Goal: Transaction & Acquisition: Subscribe to service/newsletter

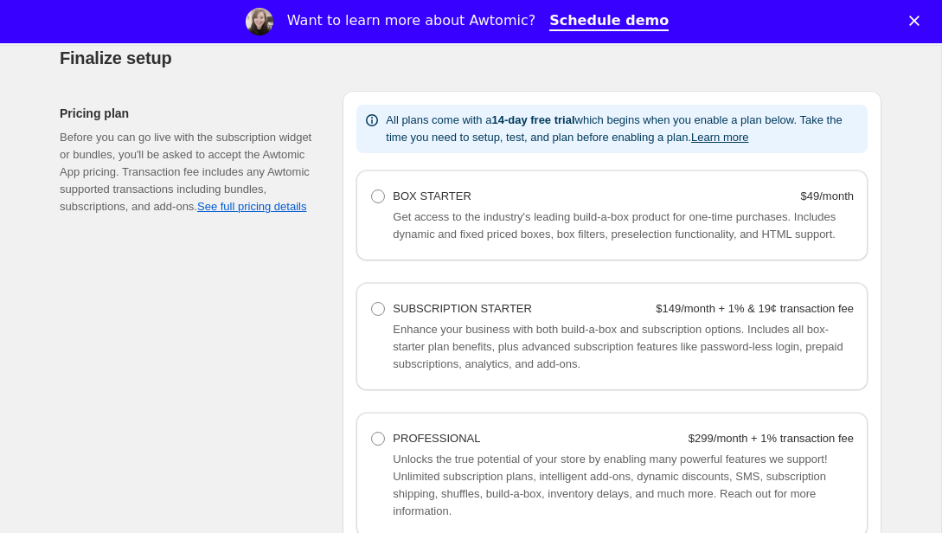
scroll to position [1079, 0]
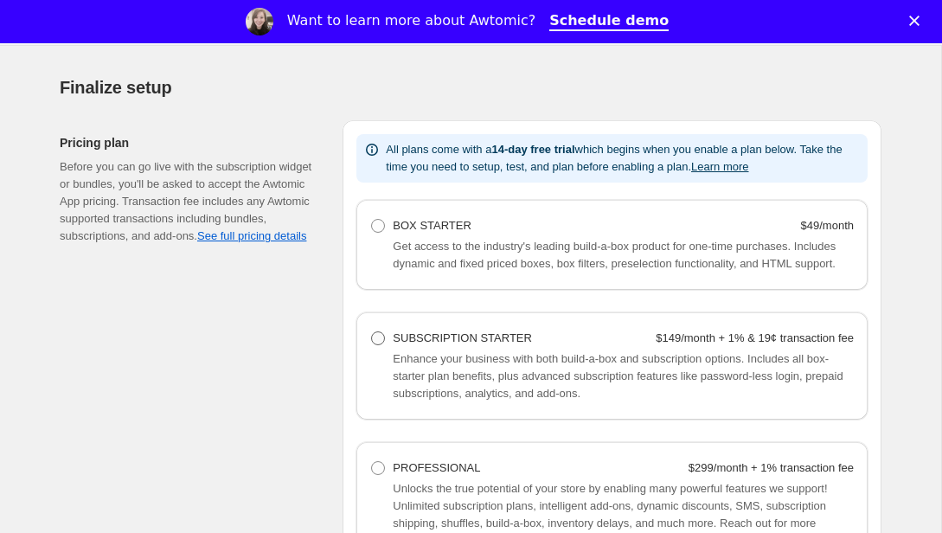
click at [379, 345] on span at bounding box center [378, 338] width 14 height 14
click at [372, 332] on Starter "SUBSCRIPTION STARTER $149/month + 1% & 19¢ transaction fee" at bounding box center [371, 331] width 1 height 1
radio Starter "true"
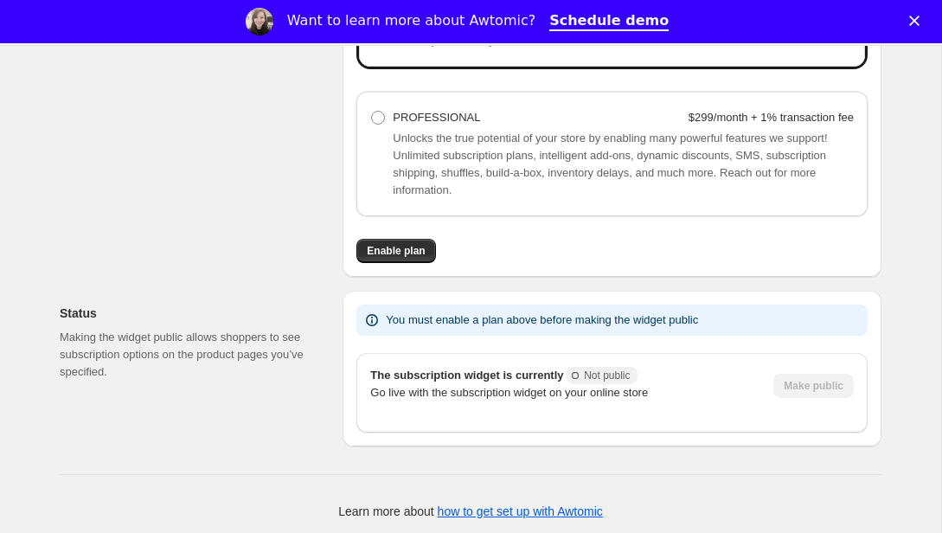
scroll to position [1457, 0]
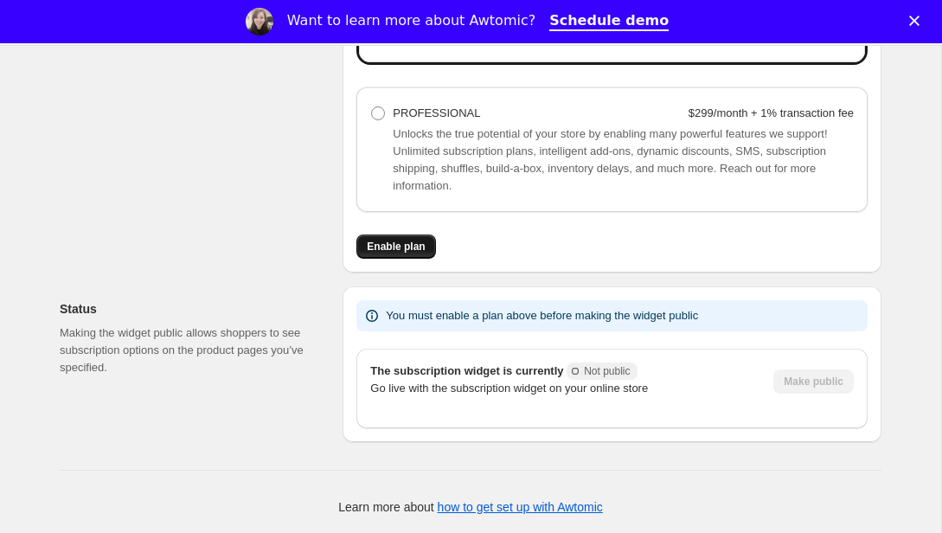
click at [378, 251] on span "Enable plan" at bounding box center [396, 247] width 58 height 14
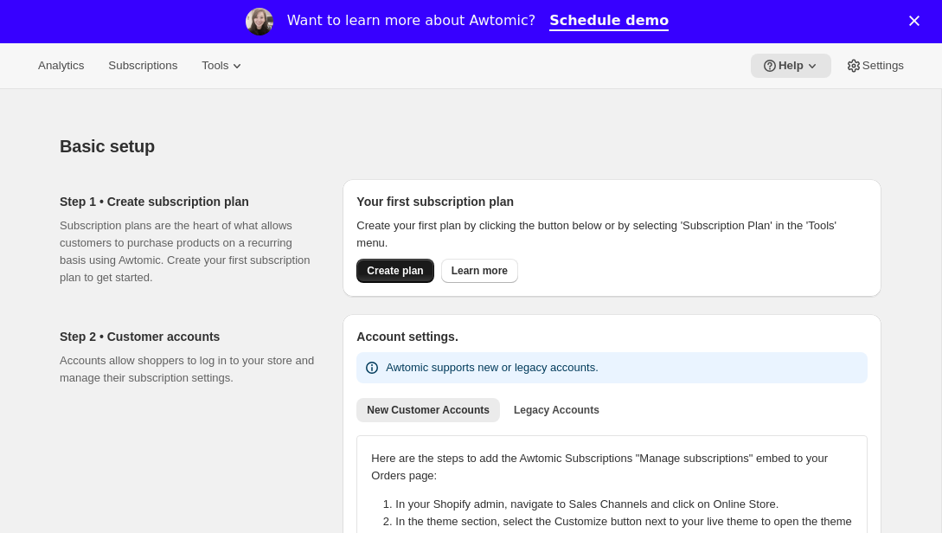
click at [406, 278] on button "Create plan" at bounding box center [394, 271] width 77 height 24
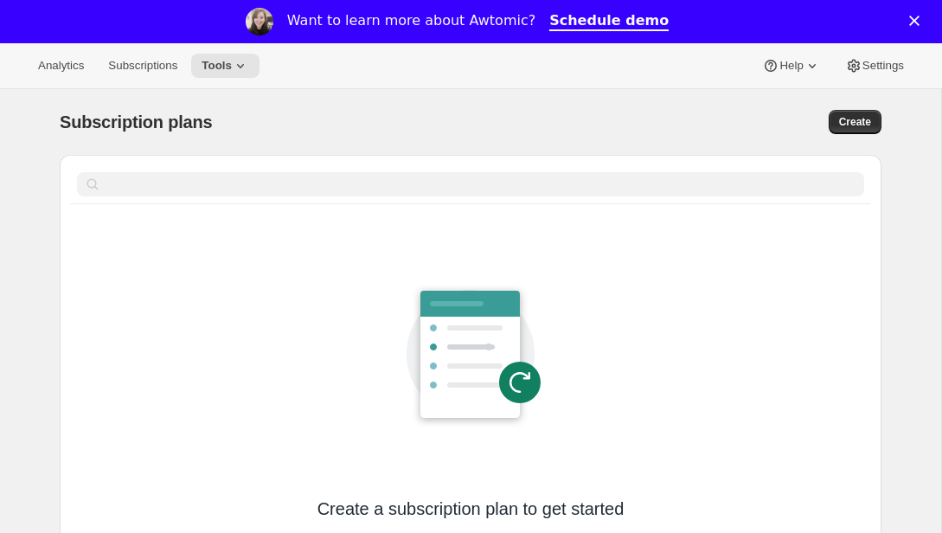
scroll to position [221, 0]
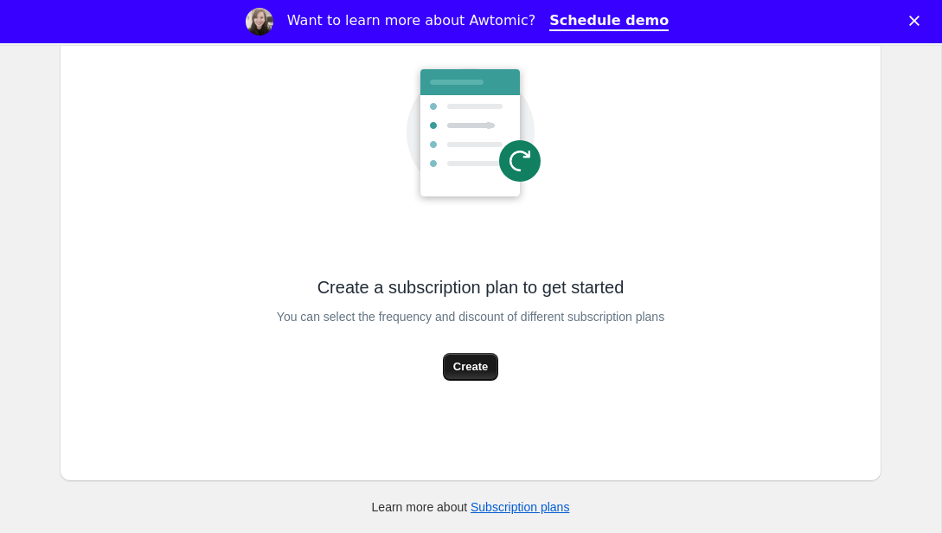
click at [469, 362] on span "Create" at bounding box center [470, 366] width 35 height 17
select select "WEEK"
select select "MONTH"
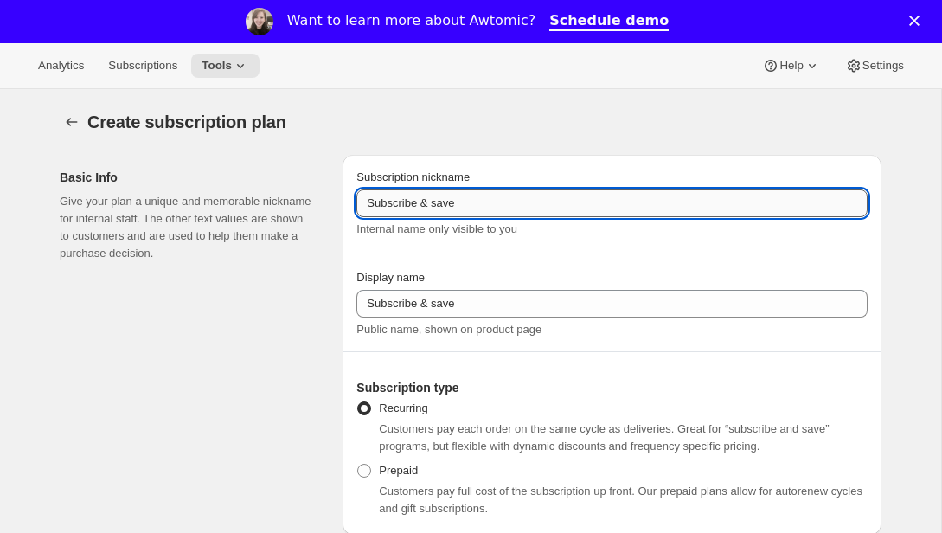
click at [412, 205] on input "Subscribe & save" at bounding box center [611, 203] width 511 height 28
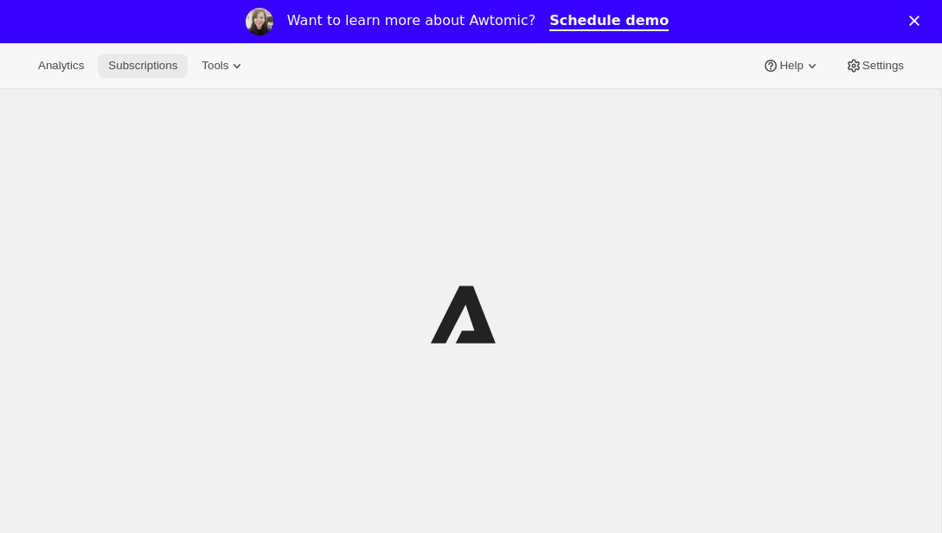
click at [138, 75] on button "Subscriptions" at bounding box center [143, 66] width 90 height 24
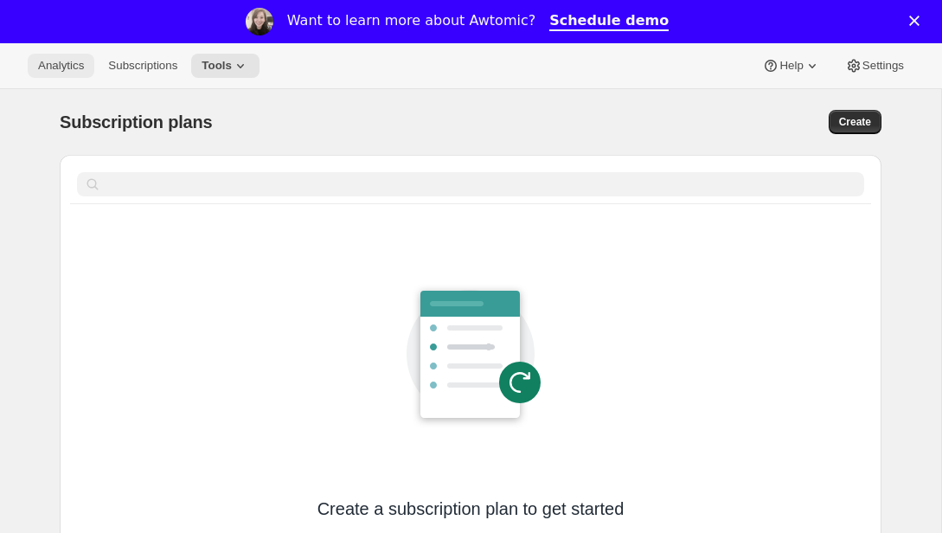
click at [54, 76] on button "Analytics" at bounding box center [61, 66] width 67 height 24
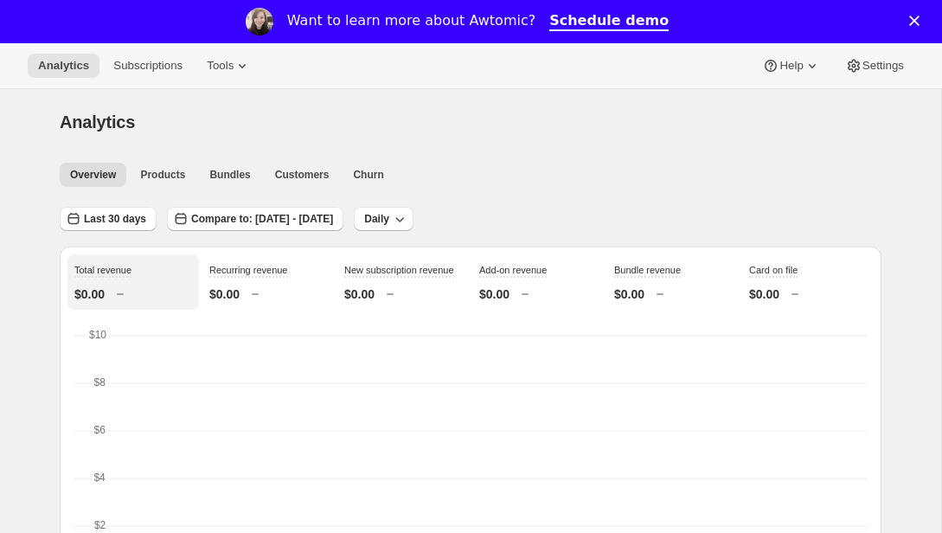
click at [919, 16] on div "Close" at bounding box center [917, 21] width 17 height 10
